Goal: Find specific page/section: Find specific page/section

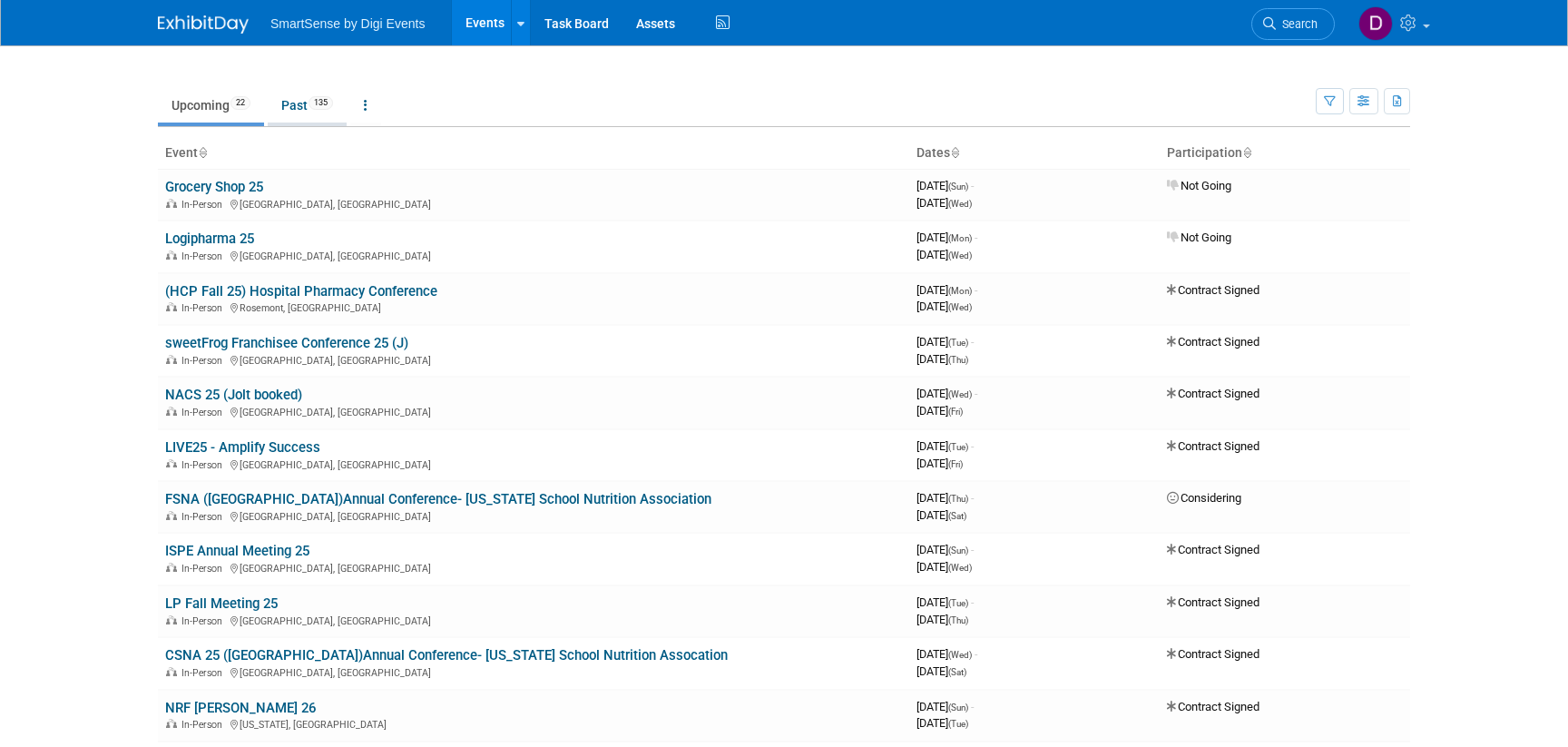
click at [313, 105] on link "Past 135" at bounding box center [308, 105] width 79 height 35
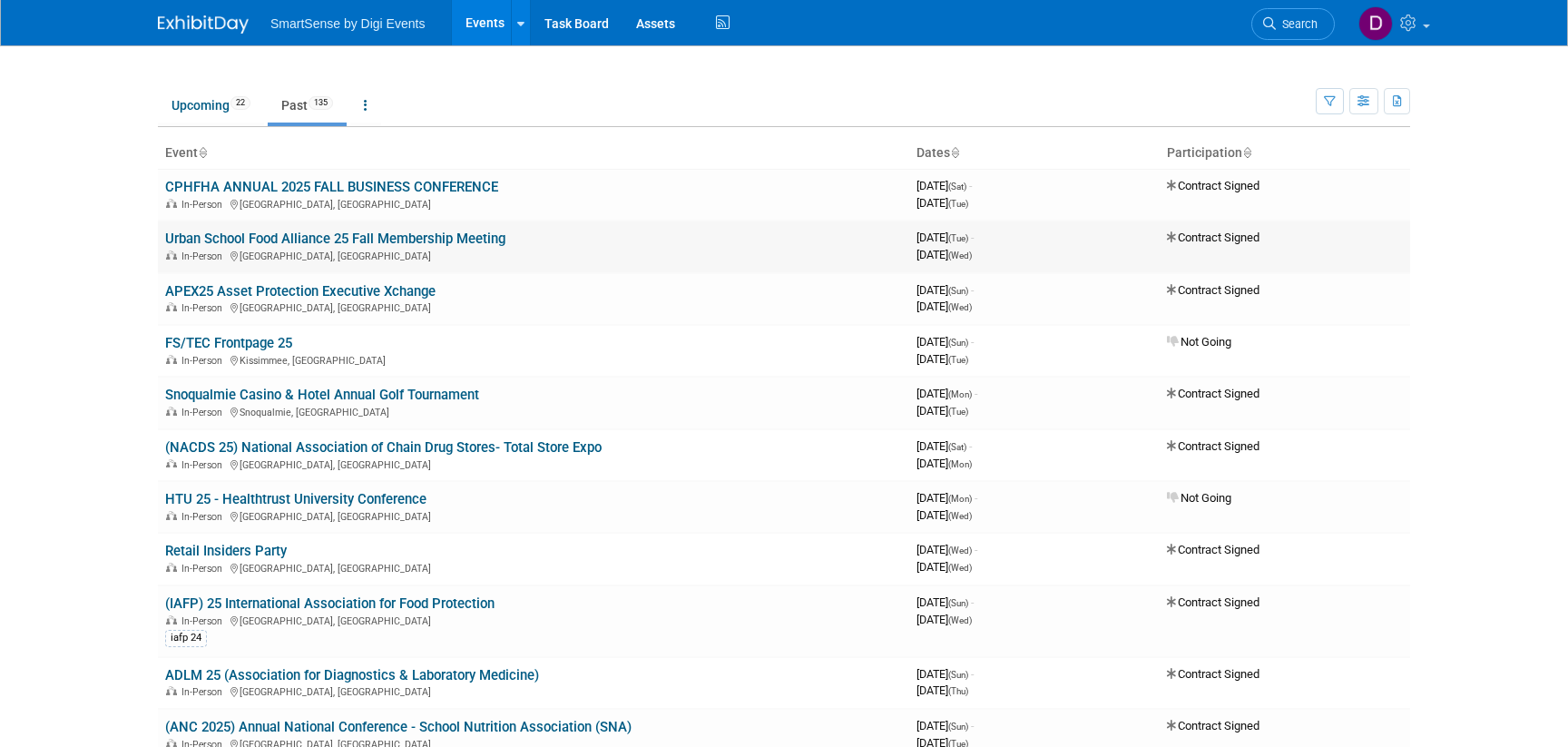
click at [280, 236] on link "Urban School Food Alliance 25 Fall Membership Meeting" at bounding box center [336, 238] width 341 height 16
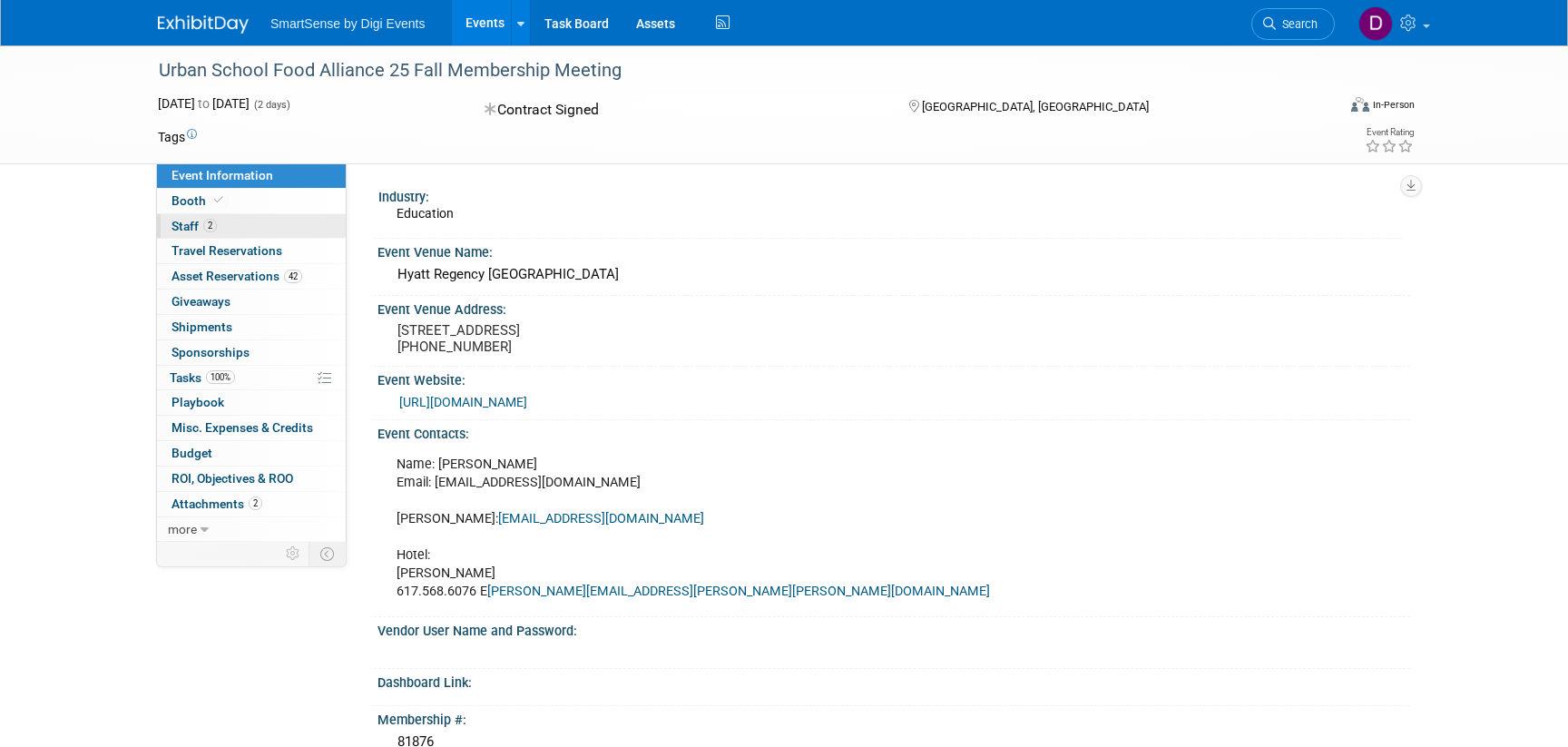
click at [225, 231] on link "2 Staff 2" at bounding box center [251, 225] width 189 height 24
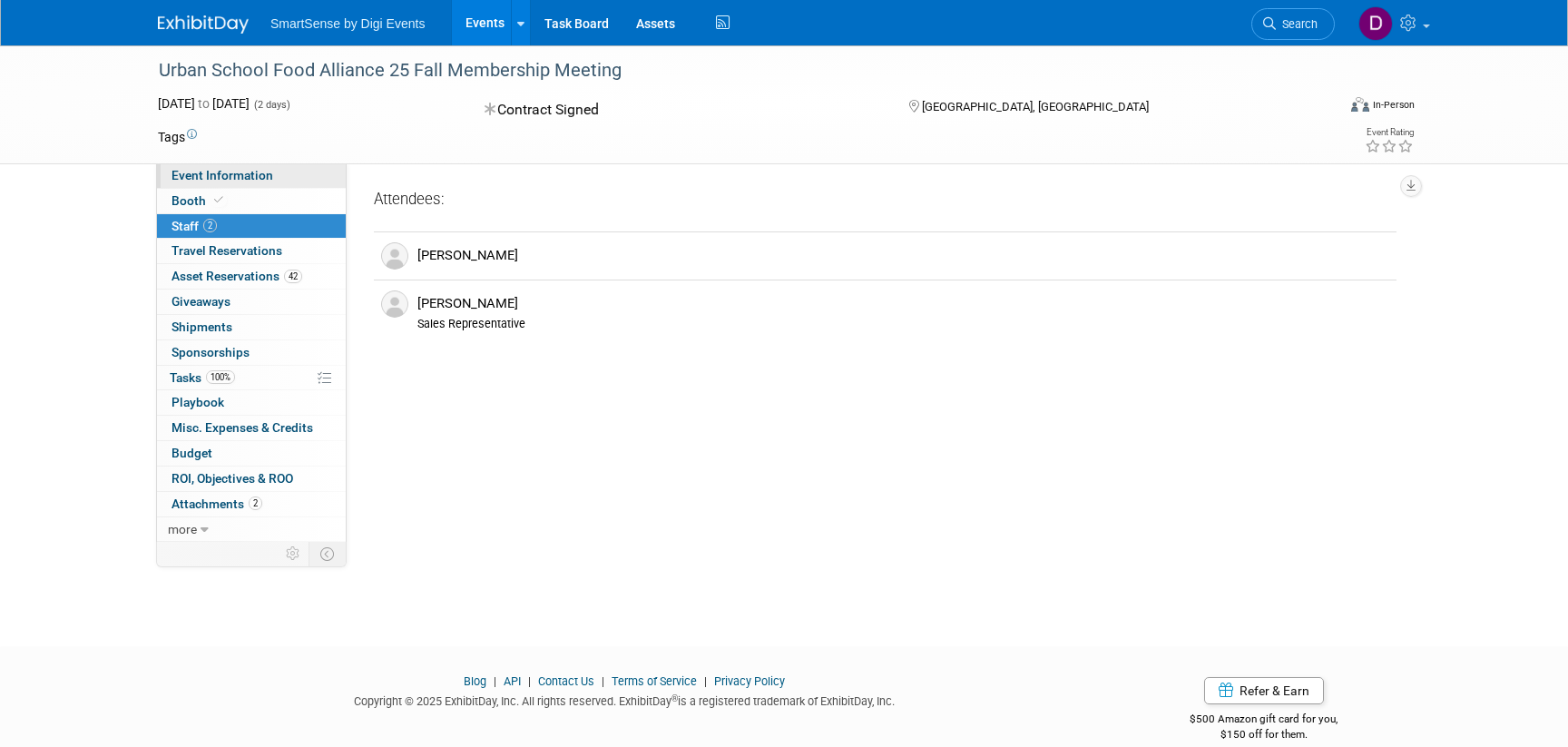
click at [232, 173] on span "Event Information" at bounding box center [222, 174] width 102 height 15
